Goal: Information Seeking & Learning: Find contact information

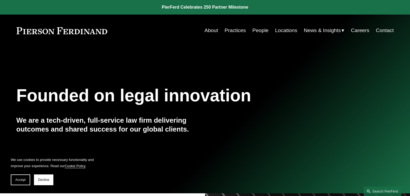
click at [386, 30] on link "Contact" at bounding box center [385, 30] width 18 height 10
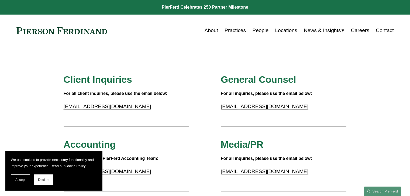
click at [275, 29] on link "Locations" at bounding box center [286, 30] width 22 height 10
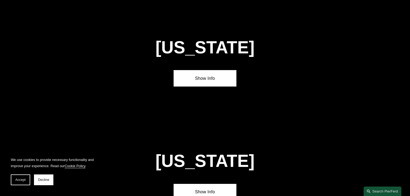
scroll to position [1106, 0]
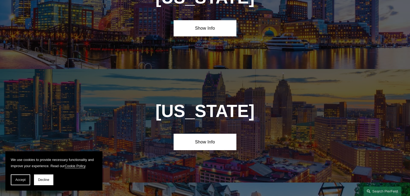
click at [190, 101] on h1 "[US_STATE]" at bounding box center [205, 111] width 126 height 20
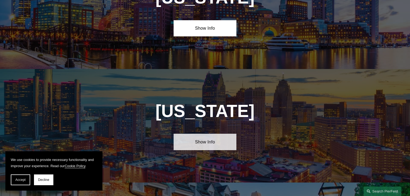
click at [199, 134] on link "Show Info" at bounding box center [205, 142] width 63 height 16
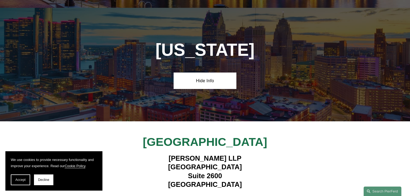
scroll to position [1187, 0]
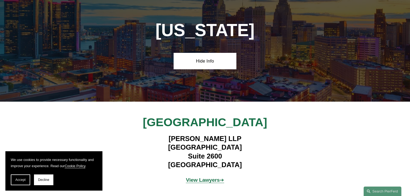
click at [205, 177] on strong "View Lawyers" at bounding box center [203, 180] width 34 height 6
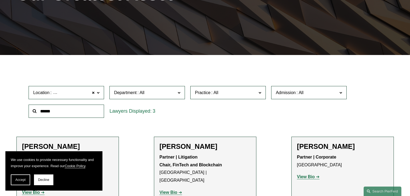
scroll to position [108, 0]
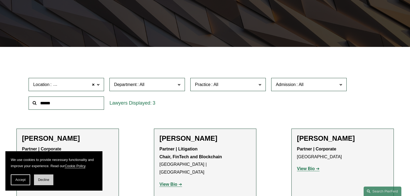
click at [37, 179] on button "Decline" at bounding box center [43, 180] width 19 height 11
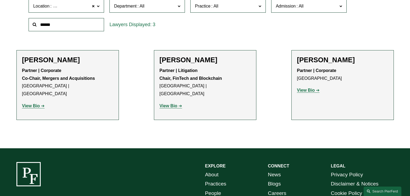
scroll to position [189, 0]
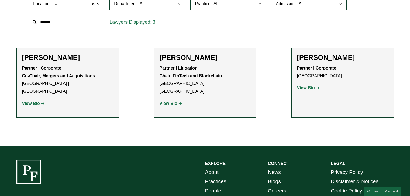
click at [48, 57] on h2 "[PERSON_NAME]" at bounding box center [67, 57] width 91 height 8
click at [33, 101] on strong "View Bio" at bounding box center [31, 103] width 18 height 5
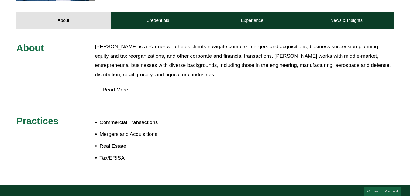
scroll to position [243, 0]
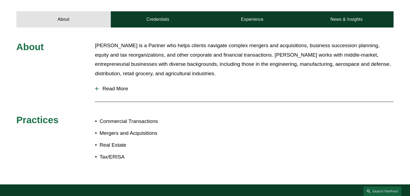
click at [111, 86] on span "Read More" at bounding box center [246, 89] width 295 height 6
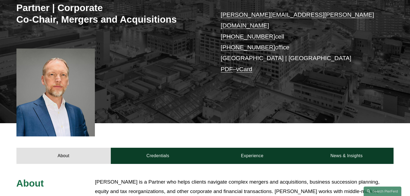
scroll to position [0, 0]
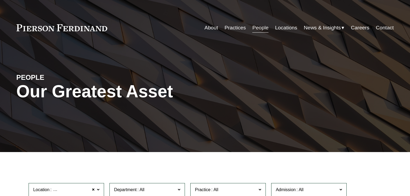
scroll to position [196, 0]
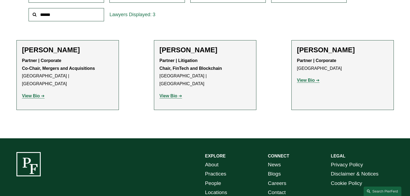
click at [306, 82] on strong "View Bio" at bounding box center [306, 80] width 18 height 5
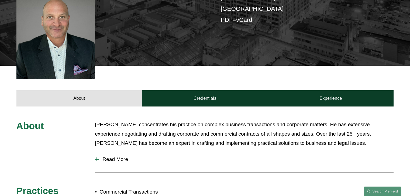
scroll to position [162, 0]
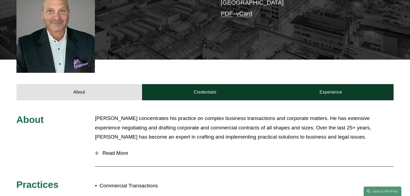
click at [117, 150] on span "Read More" at bounding box center [246, 153] width 295 height 6
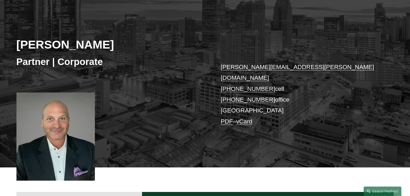
scroll to position [0, 0]
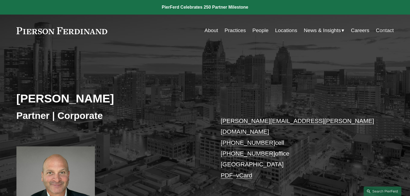
drag, startPoint x: 110, startPoint y: 102, endPoint x: 19, endPoint y: 99, distance: 90.2
click at [19, 99] on h2 "Steven D. Szuch" at bounding box center [110, 98] width 189 height 14
drag, startPoint x: 267, startPoint y: 143, endPoint x: 231, endPoint y: 142, distance: 35.9
click at [231, 142] on p "steven.szuch@pierferd.com +1.248.925.8668 cell +1.843.631.8830 office Detroit P…" at bounding box center [299, 148] width 157 height 65
click at [36, 117] on h3 "Partner | Corporate" at bounding box center [110, 116] width 189 height 12
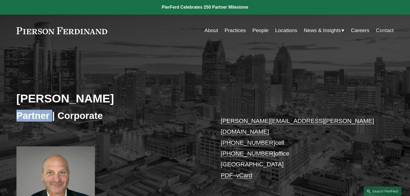
click at [36, 117] on h3 "Partner | Corporate" at bounding box center [110, 116] width 189 height 12
copy h3 "Partner"
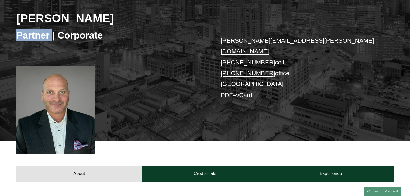
scroll to position [81, 0]
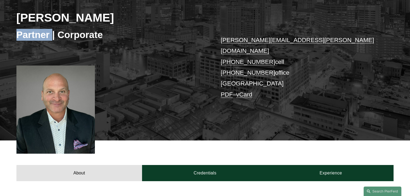
click at [76, 36] on h3 "Partner | Corporate" at bounding box center [110, 35] width 189 height 12
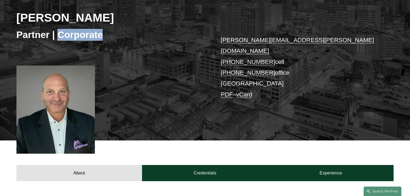
copy h3 "Corporate"
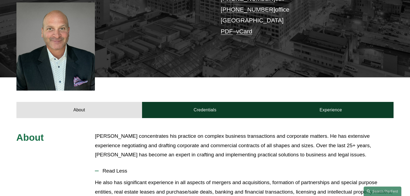
scroll to position [162, 0]
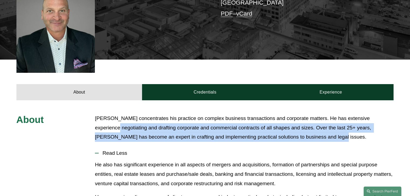
drag, startPoint x: 315, startPoint y: 131, endPoint x: 93, endPoint y: 109, distance: 223.1
click at [98, 117] on p "Mr. Szuch concentrates his practice on complex business transactions and corpor…" at bounding box center [244, 128] width 299 height 28
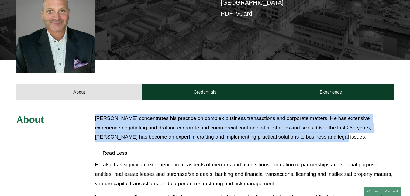
drag, startPoint x: 313, startPoint y: 130, endPoint x: 95, endPoint y: 111, distance: 218.9
copy p "Mr. Szuch concentrates his practice on complex business transactions and corpor…"
